Goal: Task Accomplishment & Management: Manage account settings

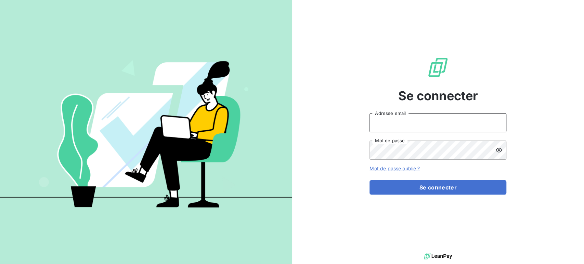
click at [383, 121] on input "Adresse email" at bounding box center [438, 122] width 137 height 19
type input "[PERSON_NAME][EMAIL_ADDRESS][DOMAIN_NAME]"
click at [370, 180] on button "Se connecter" at bounding box center [438, 187] width 137 height 14
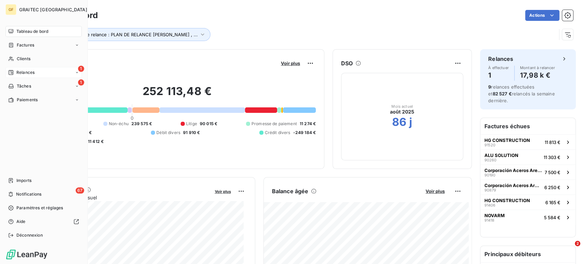
click at [20, 74] on span "Relances" at bounding box center [25, 72] width 18 height 6
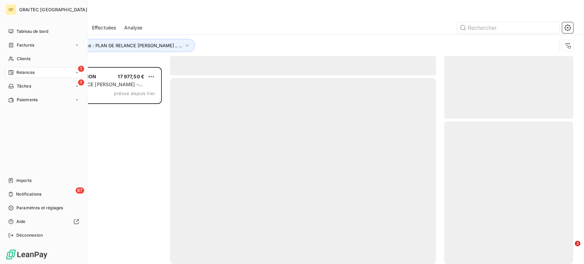
scroll to position [191, 123]
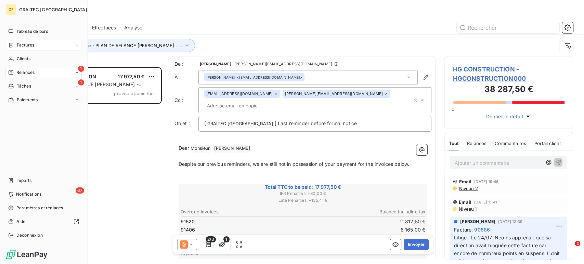
click at [28, 46] on span "Factures" at bounding box center [25, 45] width 17 height 6
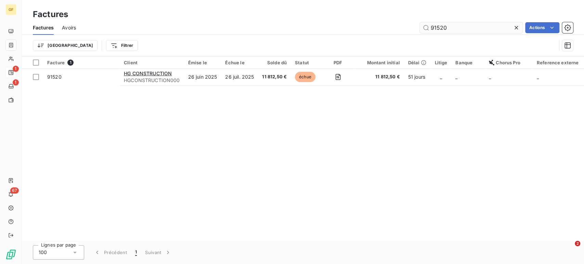
click at [451, 29] on input "91520" at bounding box center [471, 27] width 103 height 11
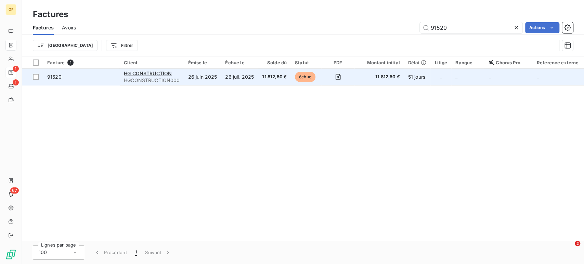
click at [235, 79] on td "26 juil. 2025" at bounding box center [239, 77] width 37 height 16
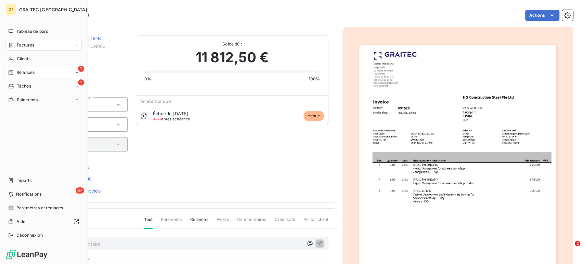
click at [28, 73] on span "Relances" at bounding box center [25, 72] width 18 height 6
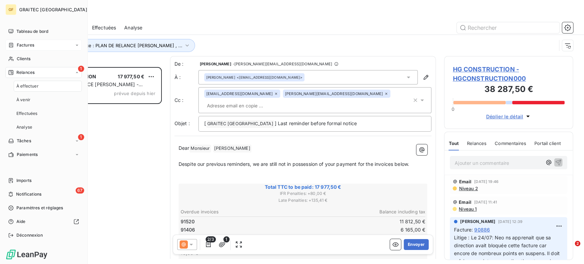
scroll to position [191, 123]
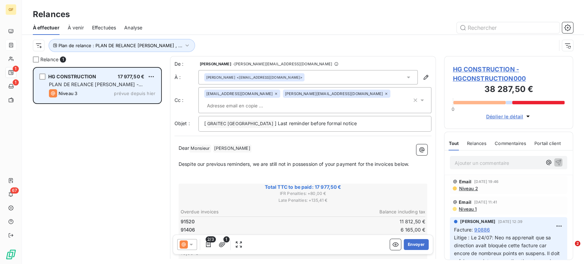
click at [93, 91] on div "Niveau 3 prévue depuis [DATE]" at bounding box center [102, 93] width 106 height 8
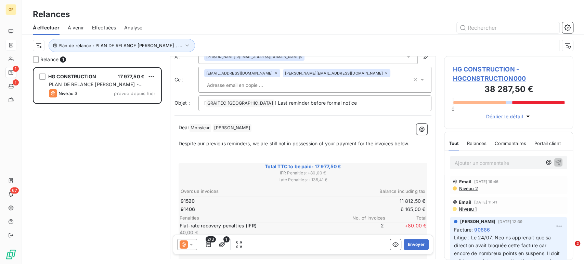
scroll to position [0, 0]
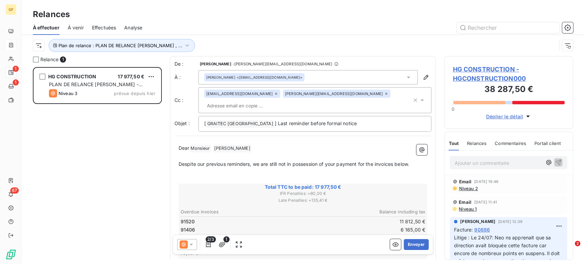
click at [476, 142] on span "Relances" at bounding box center [477, 143] width 20 height 5
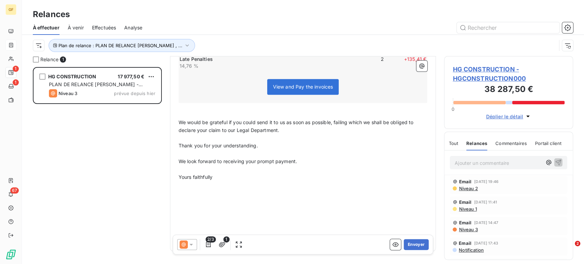
scroll to position [210, 0]
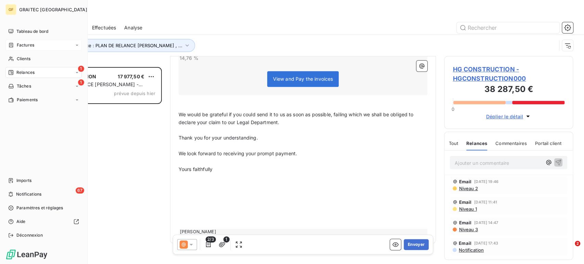
click at [26, 76] on div "1 Relances" at bounding box center [43, 72] width 76 height 11
click at [23, 58] on span "Clients" at bounding box center [24, 59] width 14 height 6
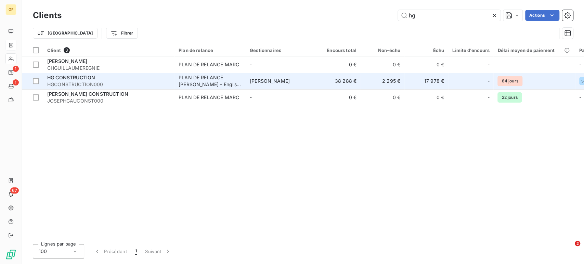
type input "hg"
click at [102, 73] on td "HG CONSTRUCTION HGCONSTRUCTION000" at bounding box center [108, 81] width 131 height 16
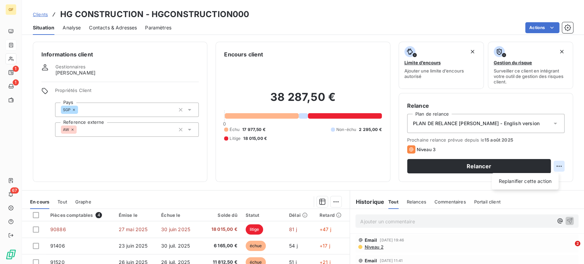
click at [552, 164] on html "GF 1 1 67 Clients HG CONSTRUCTION - HGCONSTRUCTION000 Situation Analyse Contact…" at bounding box center [292, 132] width 584 height 264
click at [536, 183] on div "Replanifier cette action" at bounding box center [524, 181] width 61 height 11
select select "7"
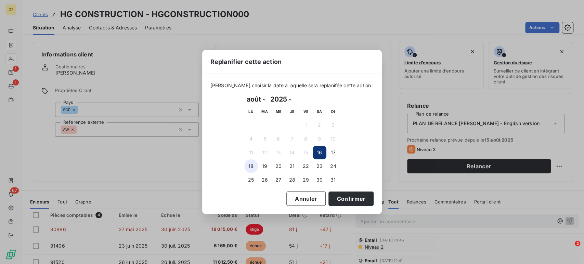
click at [249, 165] on button "18" at bounding box center [251, 166] width 14 height 14
click at [334, 198] on button "Confirmer" at bounding box center [351, 199] width 45 height 14
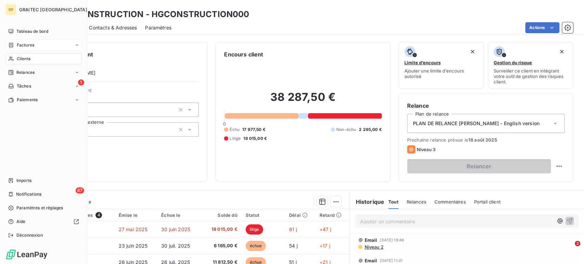
click at [34, 72] on span "Relances" at bounding box center [25, 72] width 18 height 6
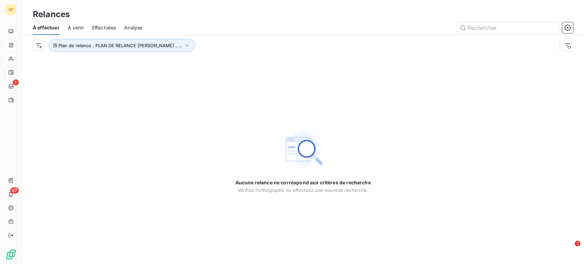
click at [76, 27] on span "À venir" at bounding box center [76, 27] width 16 height 7
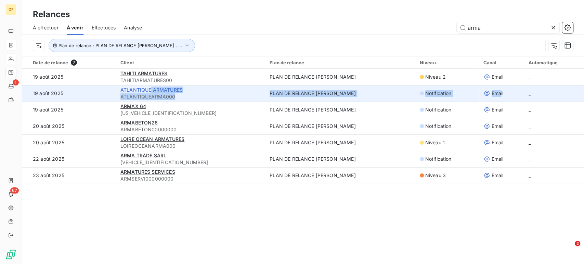
drag, startPoint x: 486, startPoint y: 93, endPoint x: 159, endPoint y: 92, distance: 326.1
click at [159, 92] on tr "[DATE] ATLANTIQUE ARMATURES ATLANTIQUEARMA000 PLAN DE RELANCE [PERSON_NAME] Not…" at bounding box center [303, 93] width 562 height 16
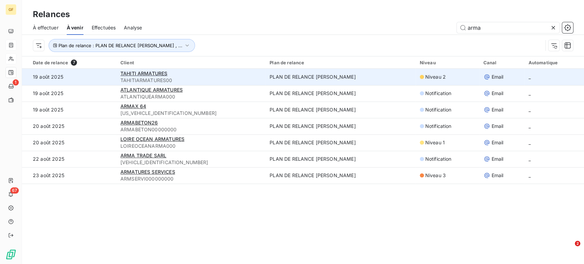
drag, startPoint x: 176, startPoint y: 81, endPoint x: 172, endPoint y: 81, distance: 3.5
click at [176, 81] on span "TAHITIARMATURES00" at bounding box center [190, 80] width 141 height 7
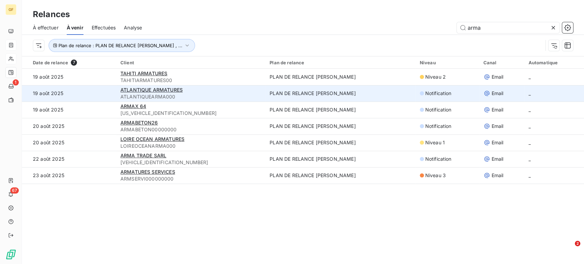
click at [160, 99] on span "ATLANTIQUEARMA000" at bounding box center [190, 96] width 141 height 7
click at [73, 96] on td "19 août 2025" at bounding box center [69, 93] width 94 height 16
click at [80, 96] on td "19 août 2025" at bounding box center [69, 93] width 94 height 16
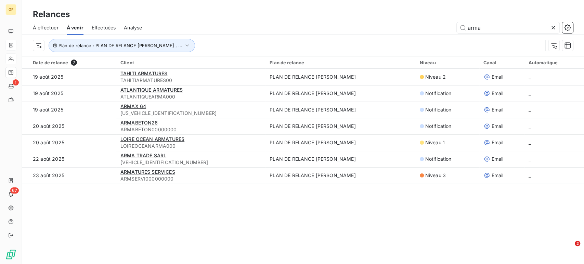
click at [106, 24] on span "Effectuées" at bounding box center [104, 27] width 24 height 7
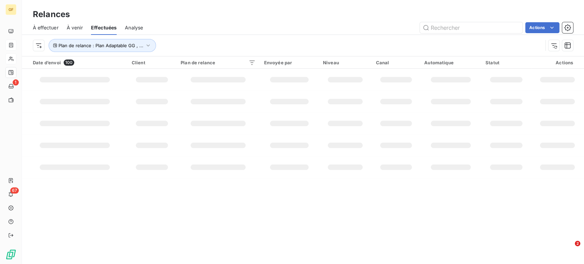
click at [71, 25] on span "À venir" at bounding box center [75, 27] width 16 height 7
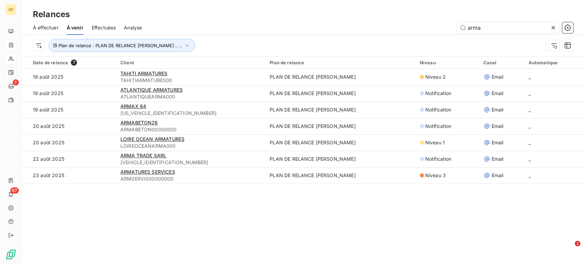
click at [102, 28] on span "Effectuées" at bounding box center [104, 27] width 24 height 7
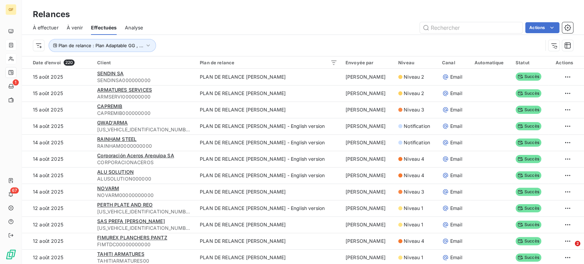
click at [76, 26] on span "À venir" at bounding box center [75, 27] width 16 height 7
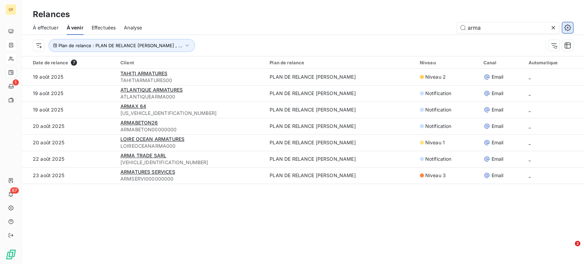
click at [567, 27] on icon "button" at bounding box center [567, 27] width 7 height 7
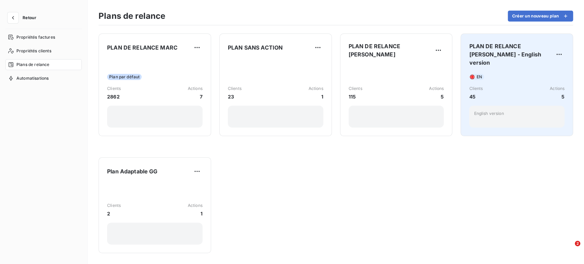
click at [512, 81] on div "EN Clients 45 Actions 5 English version" at bounding box center [516, 99] width 95 height 55
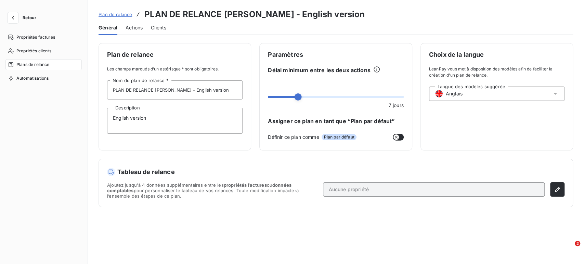
click at [132, 25] on span "Actions" at bounding box center [134, 27] width 17 height 7
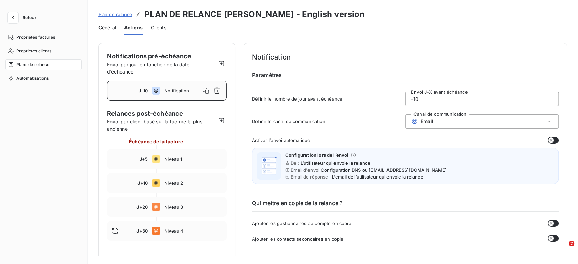
click at [421, 96] on input "-10" at bounding box center [482, 99] width 153 height 14
type input "-1"
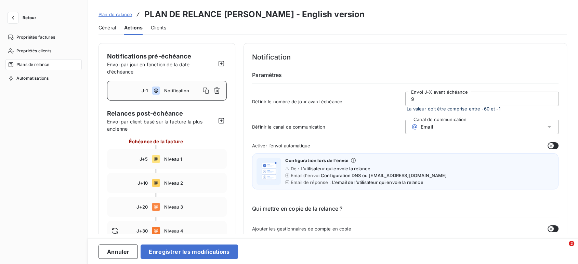
type input "9"
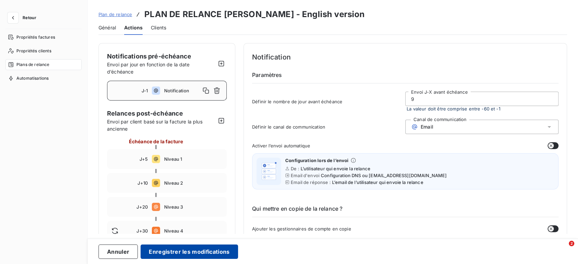
click at [209, 247] on button "Enregistrer les modifications" at bounding box center [189, 252] width 97 height 14
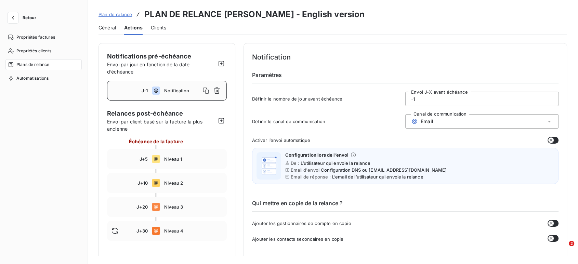
click at [28, 18] on span "Retour" at bounding box center [30, 18] width 14 height 4
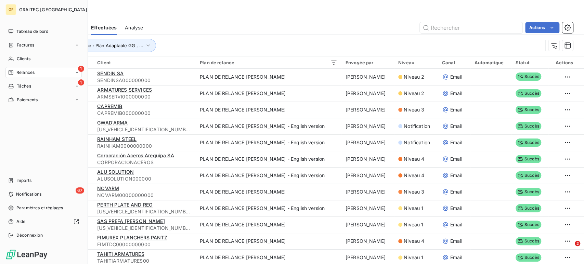
click at [27, 70] on span "Relances" at bounding box center [25, 72] width 18 height 6
click at [27, 100] on span "À venir" at bounding box center [23, 100] width 14 height 6
